Goal: Task Accomplishment & Management: Use online tool/utility

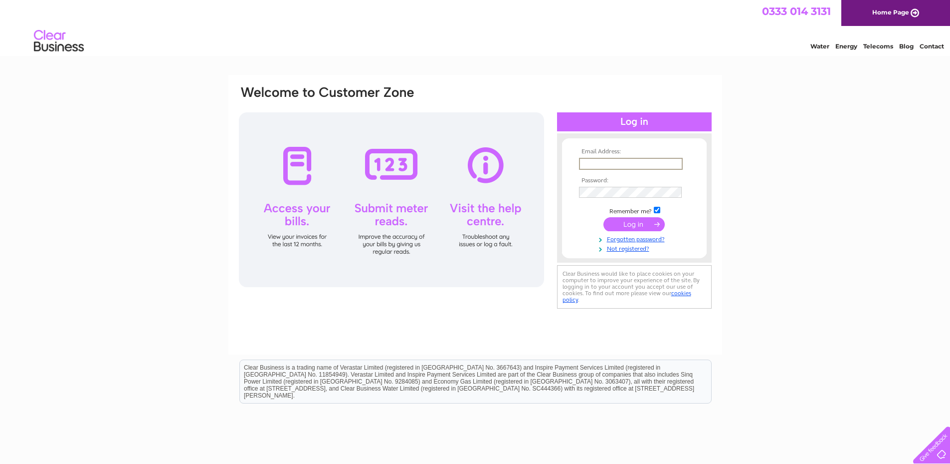
click at [593, 163] on input "text" at bounding box center [631, 164] width 104 height 12
type input "stvincentsek@gmail.com"
click at [631, 221] on input "submit" at bounding box center [634, 224] width 61 height 14
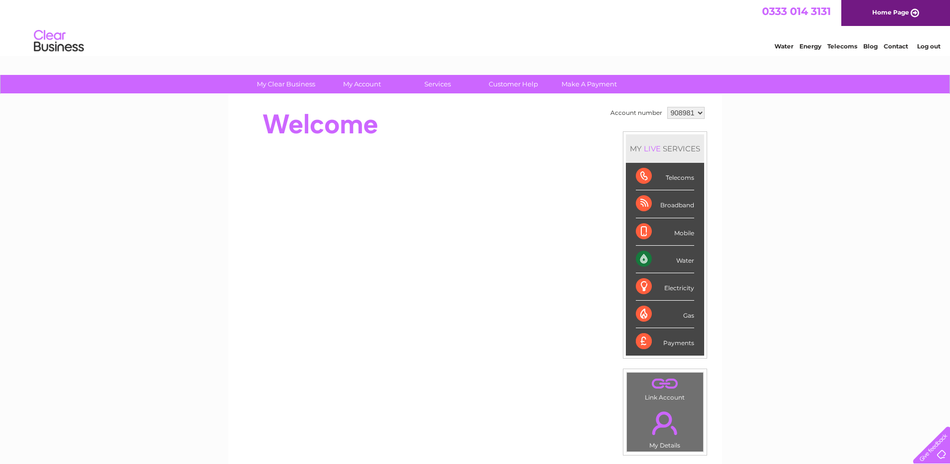
click at [659, 256] on div "Water" at bounding box center [665, 258] width 58 height 27
click at [681, 259] on div "Water" at bounding box center [665, 258] width 58 height 27
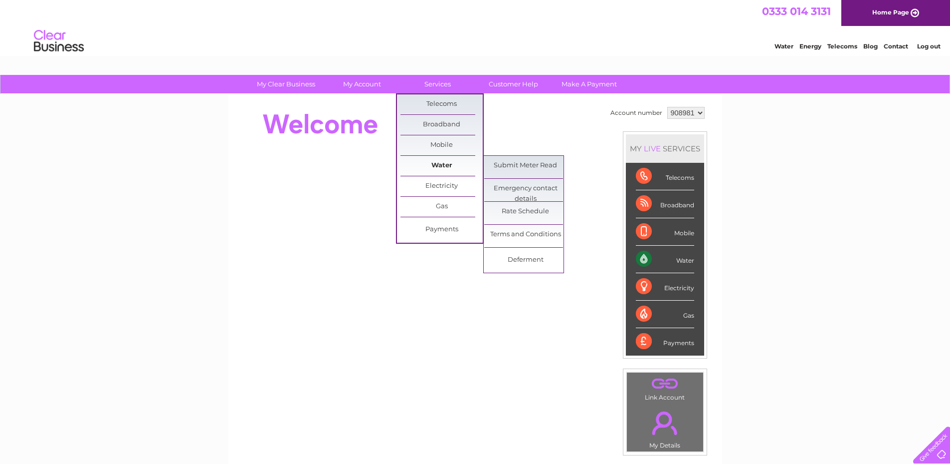
click at [438, 167] on link "Water" at bounding box center [442, 166] width 82 height 20
click at [525, 163] on link "Submit Meter Read" at bounding box center [525, 166] width 82 height 20
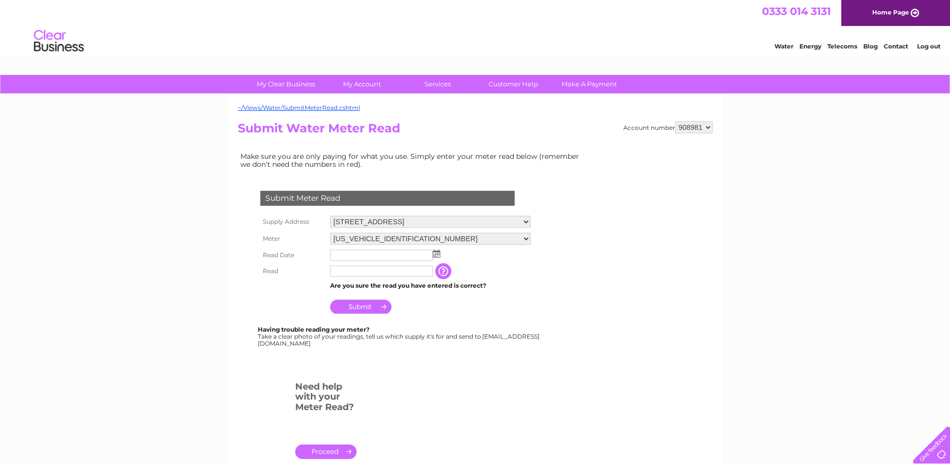
click at [438, 252] on img at bounding box center [436, 253] width 7 height 8
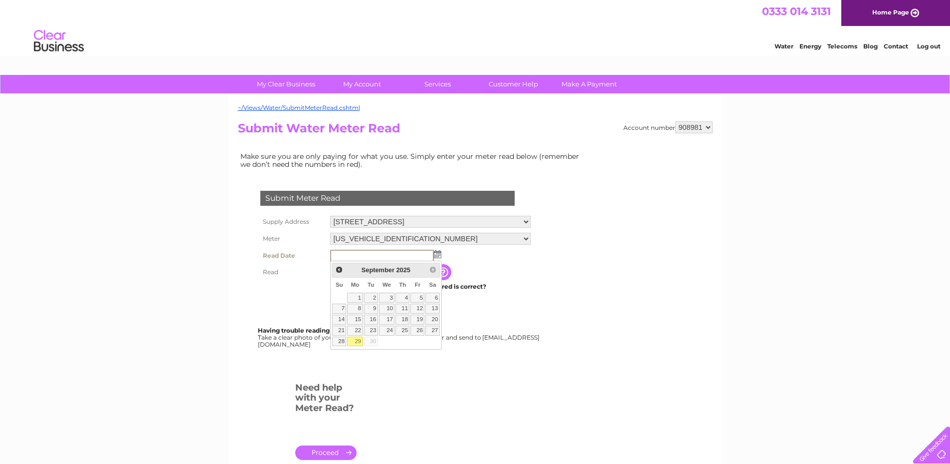
click at [363, 346] on link "29" at bounding box center [354, 341] width 15 height 10
type input "[DATE]"
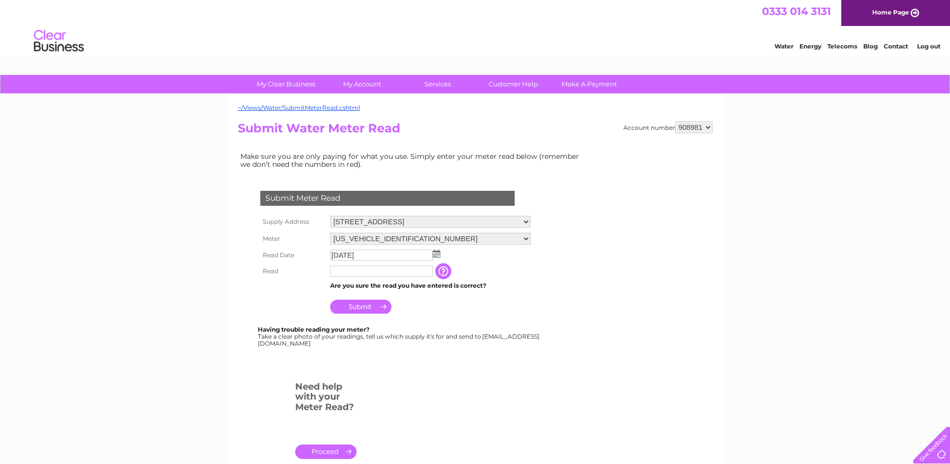
click at [345, 274] on input "text" at bounding box center [381, 270] width 103 height 11
type input "5777"
click at [356, 306] on input "Submit" at bounding box center [360, 306] width 61 height 14
